Goal: Information Seeking & Learning: Learn about a topic

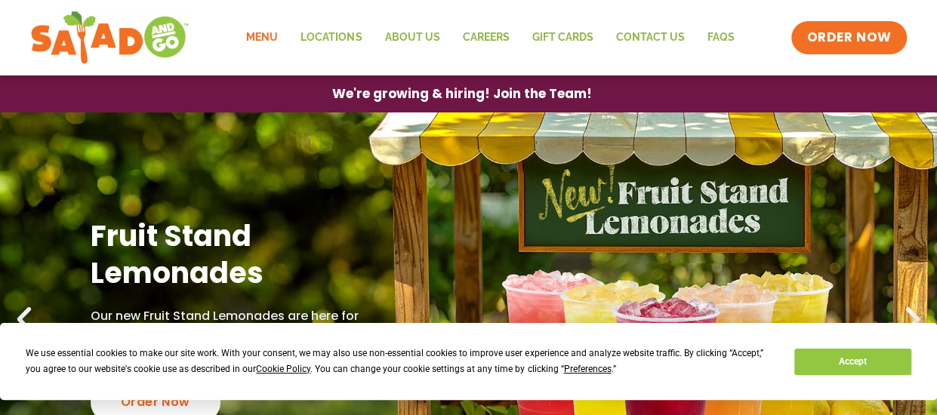
click at [266, 33] on link "Menu" at bounding box center [262, 37] width 54 height 35
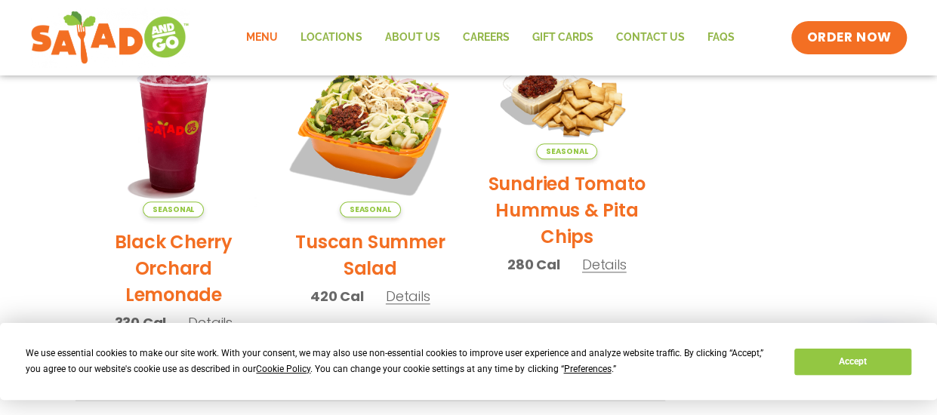
scroll to position [788, 0]
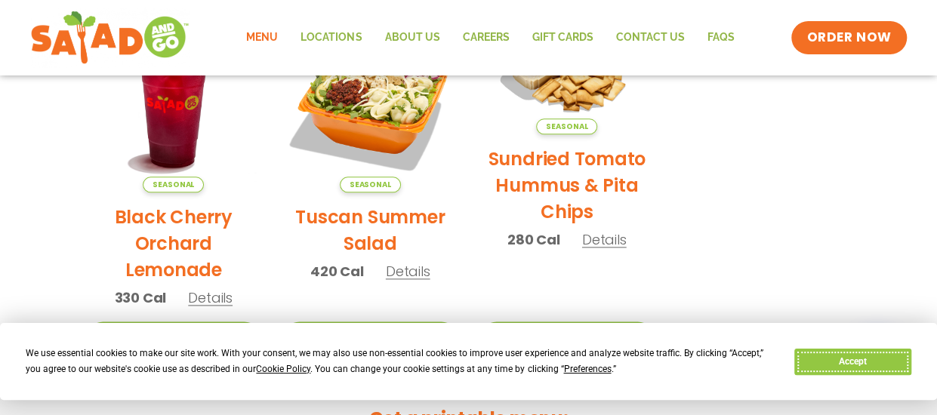
click at [826, 353] on button "Accept" at bounding box center [852, 362] width 116 height 26
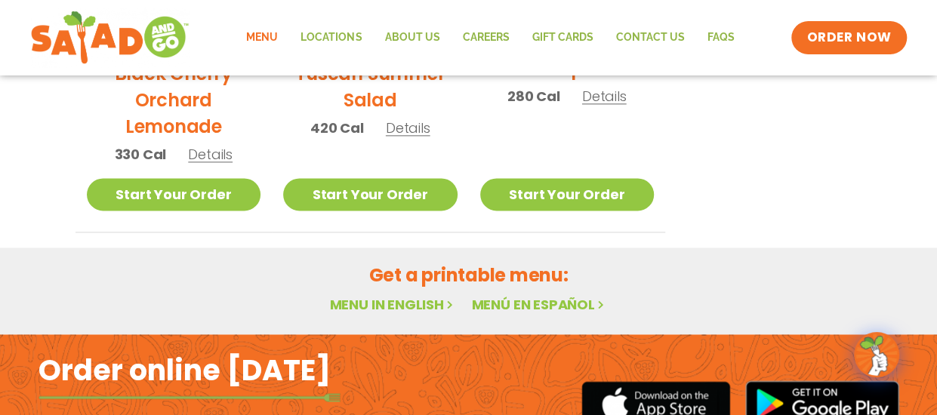
scroll to position [930, 0]
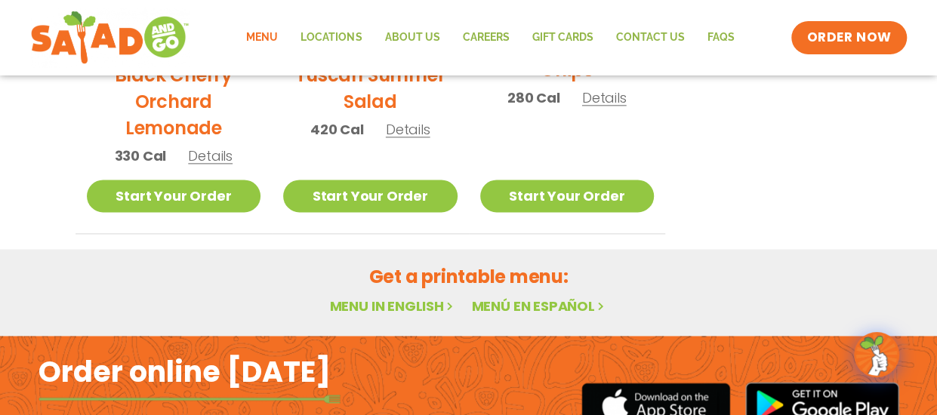
click at [414, 306] on link "Menu in English" at bounding box center [392, 306] width 127 height 19
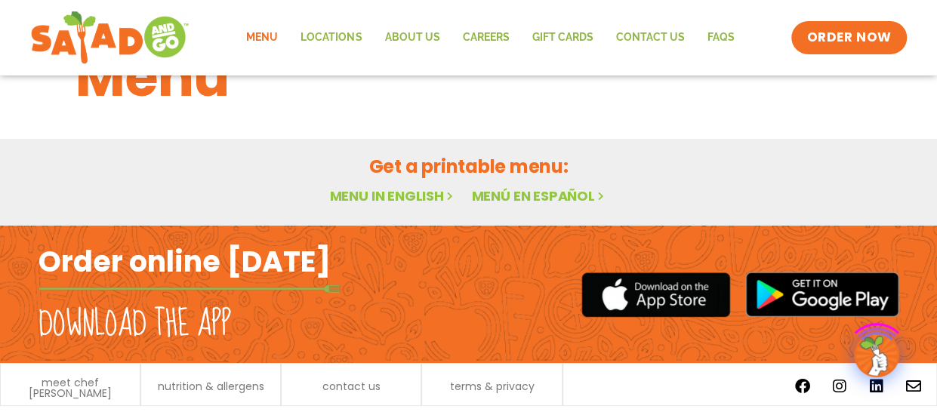
scroll to position [109, 0]
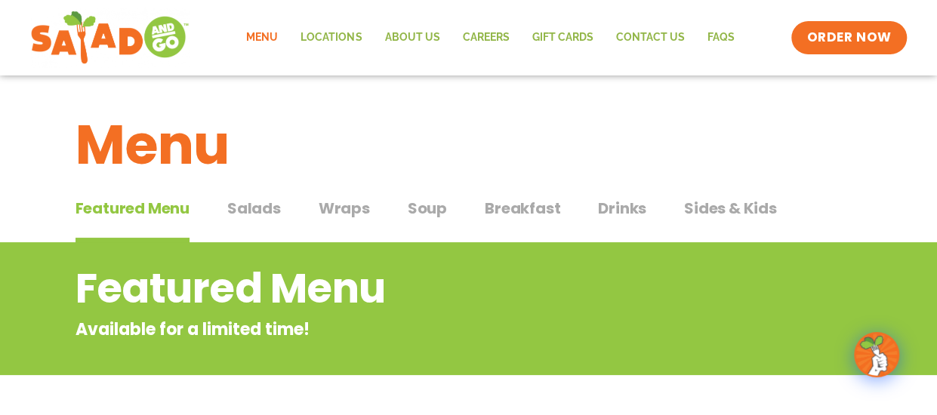
click at [264, 217] on span "Salads" at bounding box center [254, 208] width 54 height 23
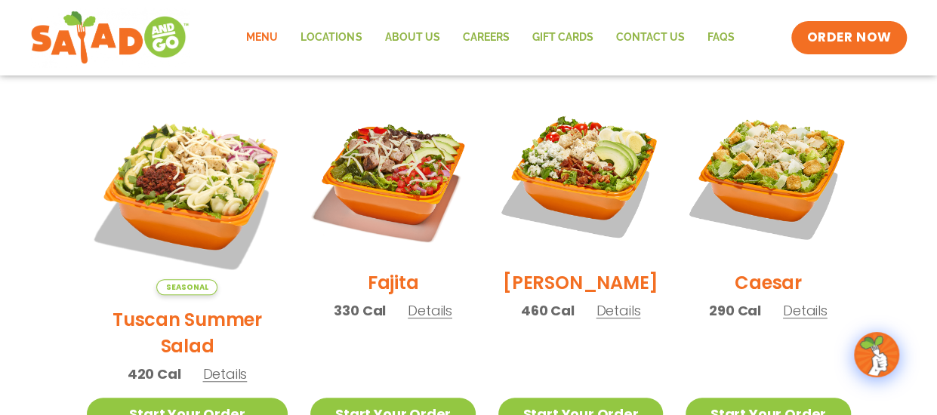
scroll to position [377, 0]
